Goal: Transaction & Acquisition: Purchase product/service

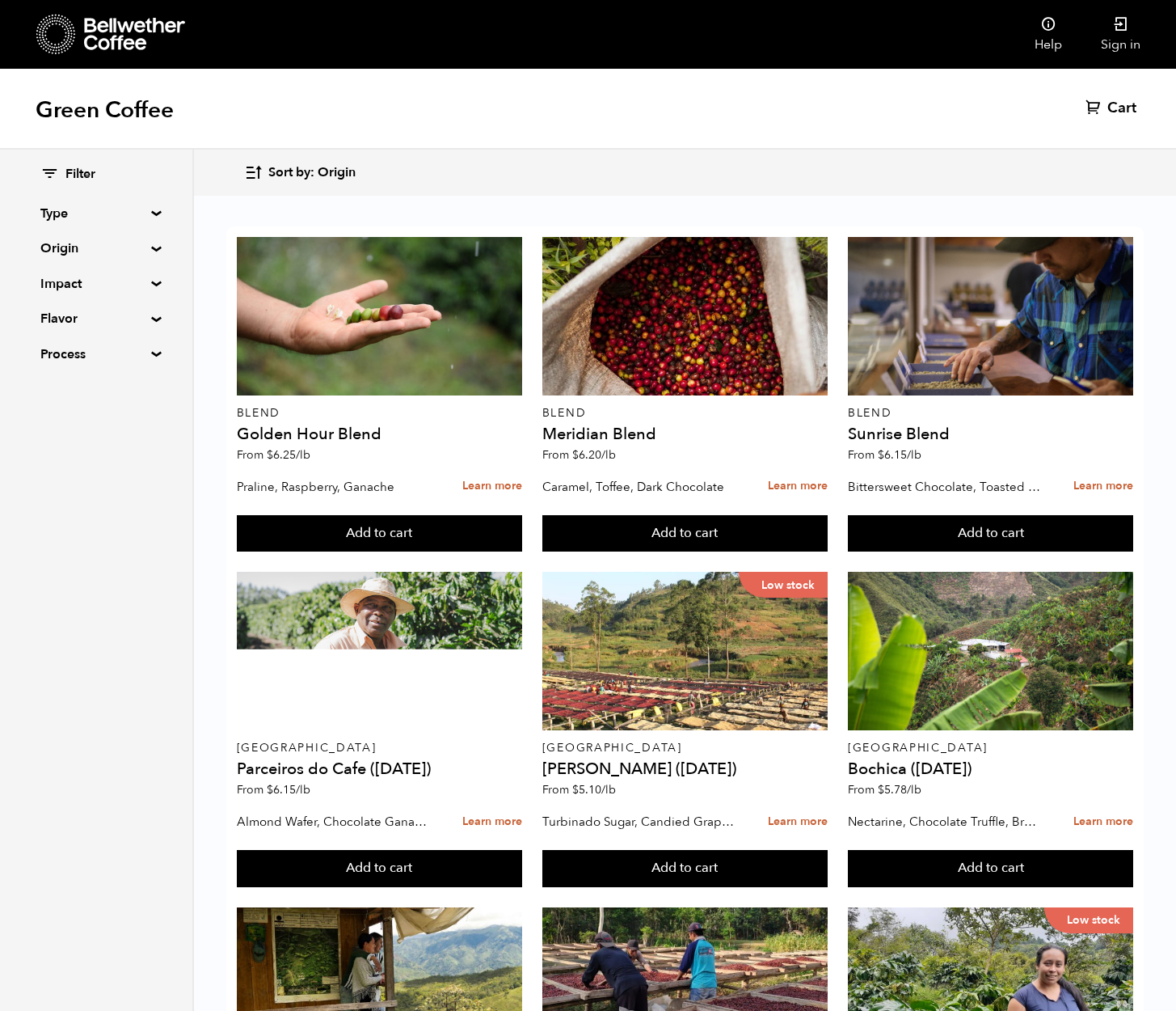
scroll to position [1265, 0]
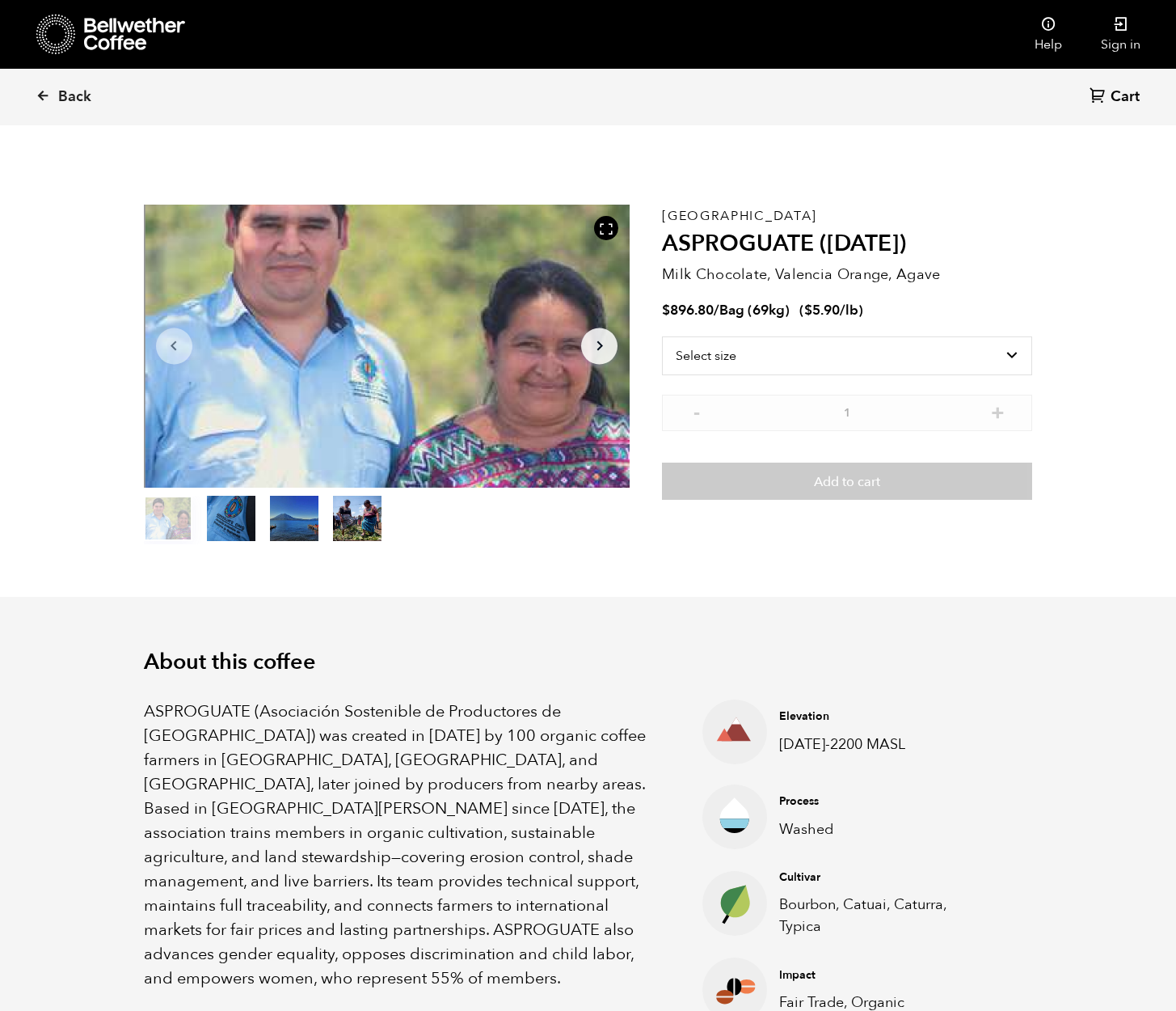
click at [247, 519] on button "item 1" at bounding box center [231, 522] width 49 height 45
click at [305, 522] on button "item 2" at bounding box center [294, 522] width 49 height 45
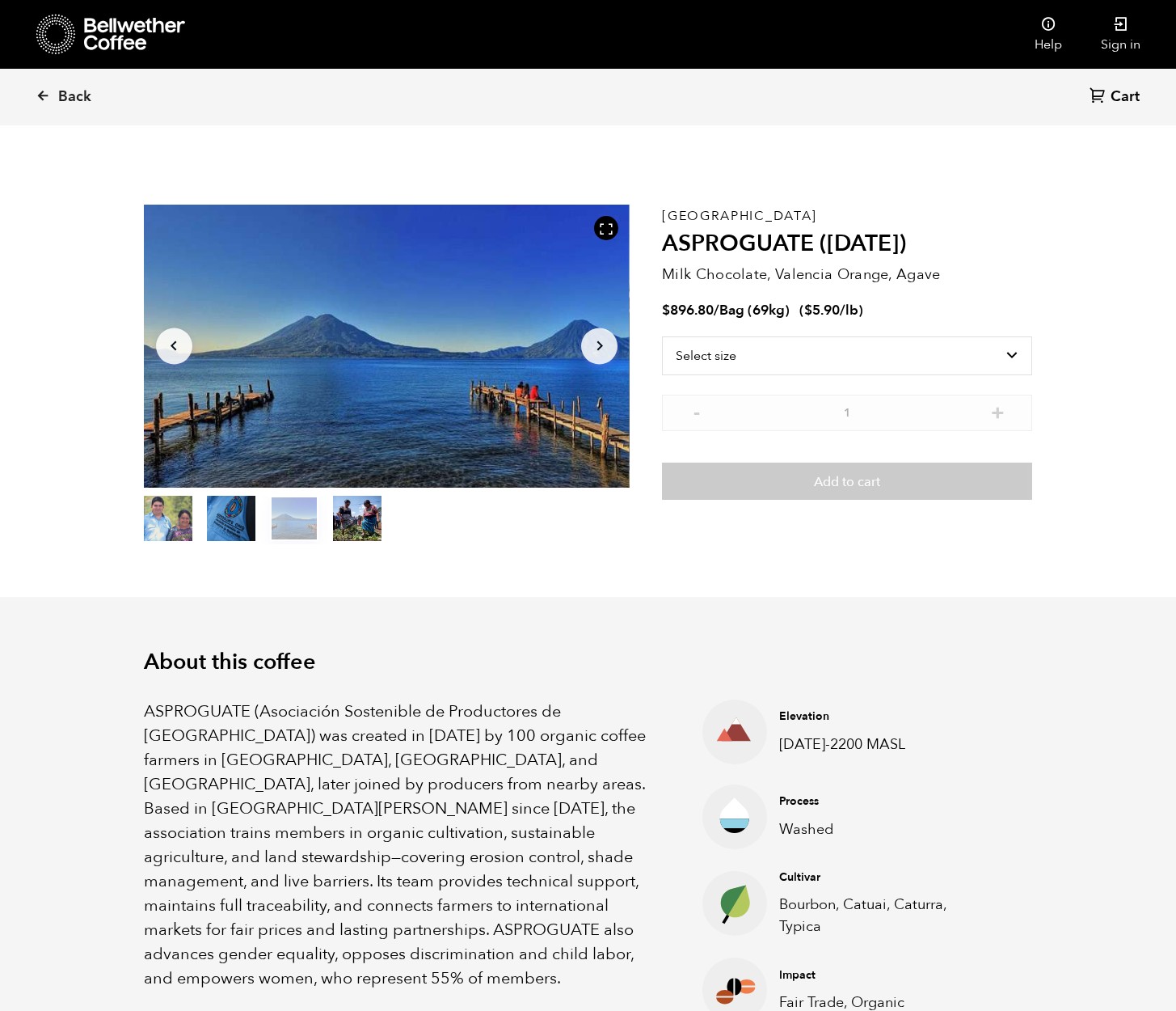
click at [336, 522] on button "item 3" at bounding box center [357, 522] width 49 height 45
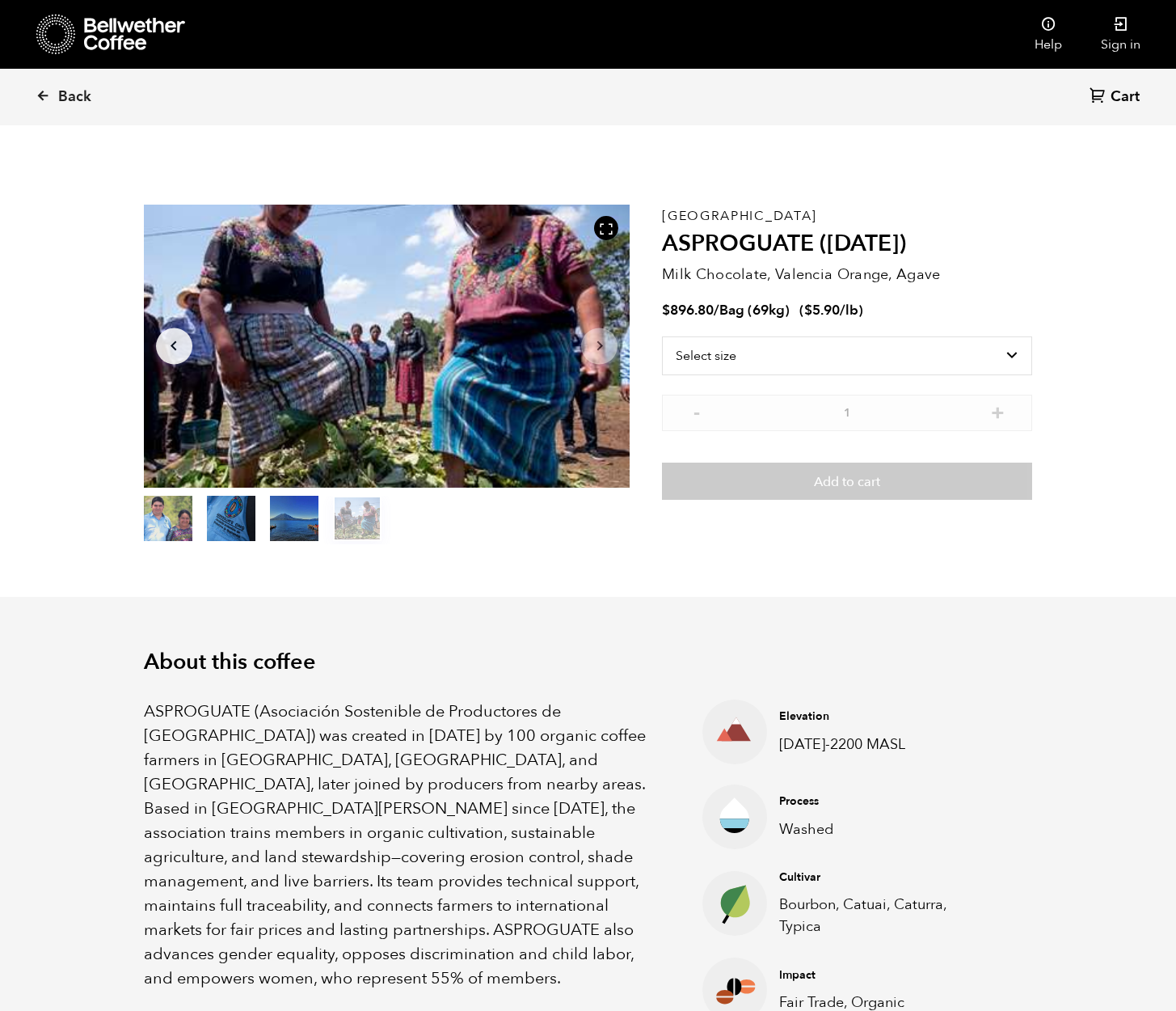
click at [290, 514] on button "item 2" at bounding box center [294, 522] width 49 height 45
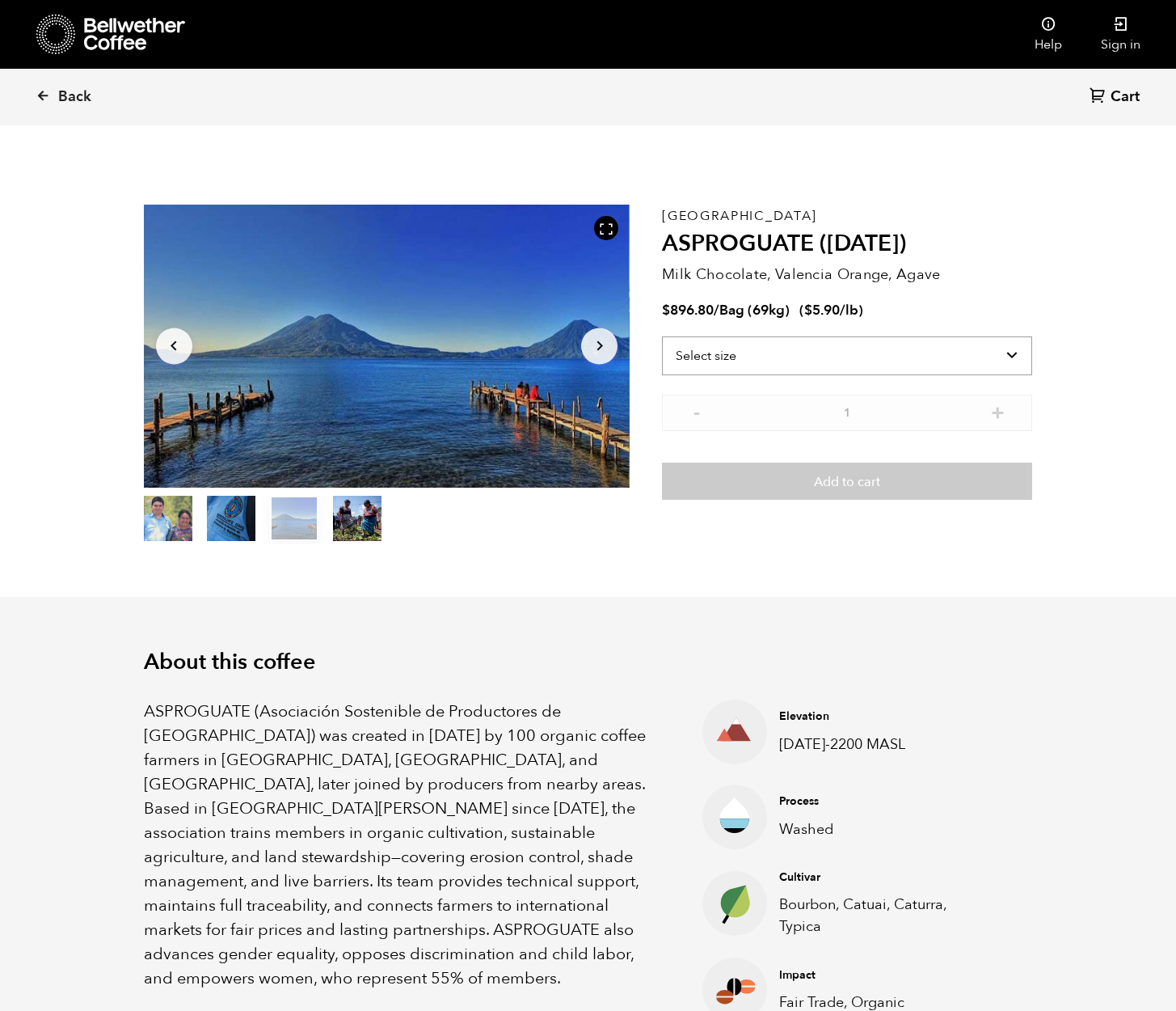
select select "bag-2"
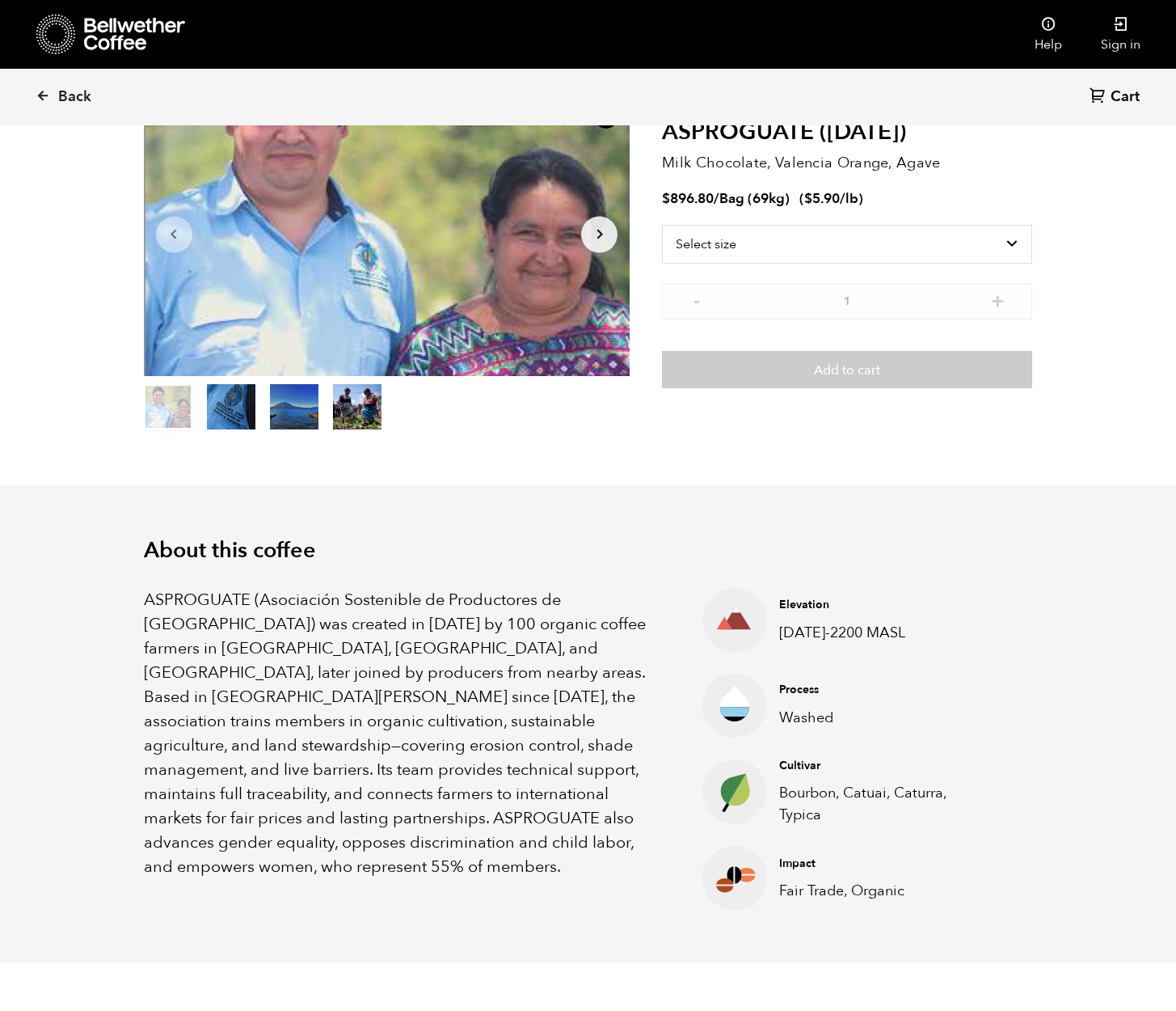
scroll to position [117, 0]
